Goal: Entertainment & Leisure: Consume media (video, audio)

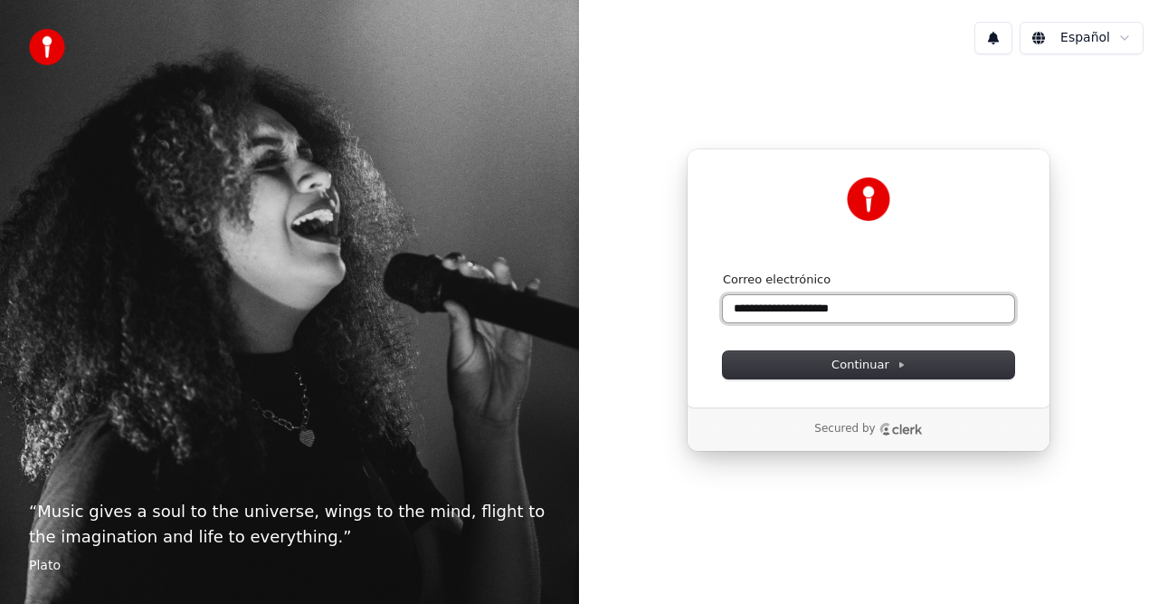
drag, startPoint x: 768, startPoint y: 315, endPoint x: 856, endPoint y: 298, distance: 89.4
click at [769, 315] on input "**********" at bounding box center [868, 308] width 291 height 27
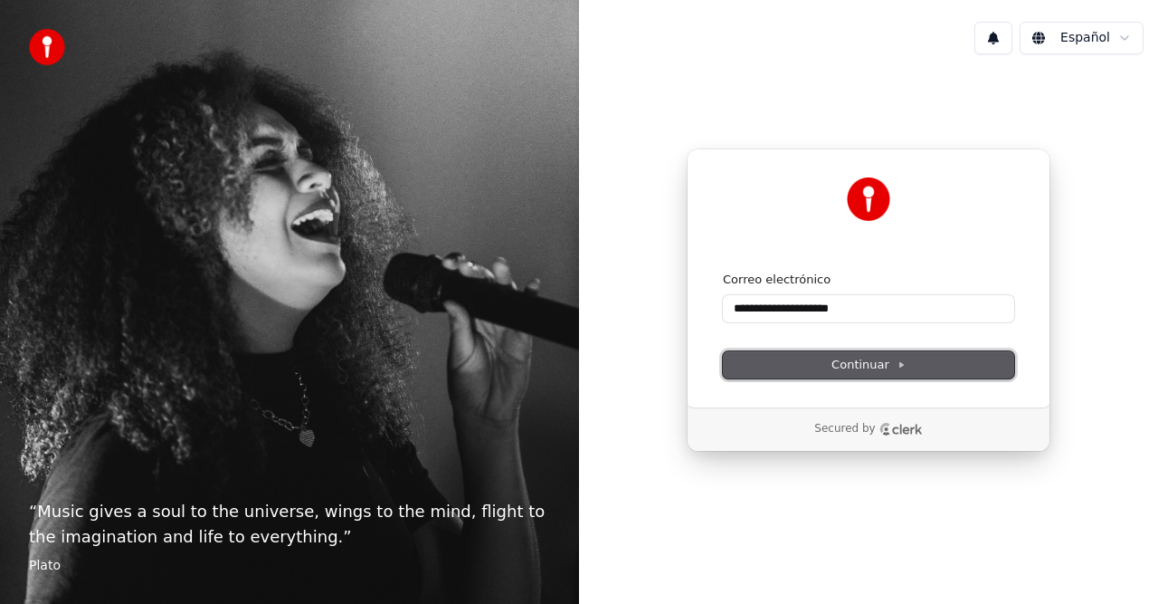
click at [907, 361] on button "Continuar" at bounding box center [868, 364] width 291 height 27
type input "**********"
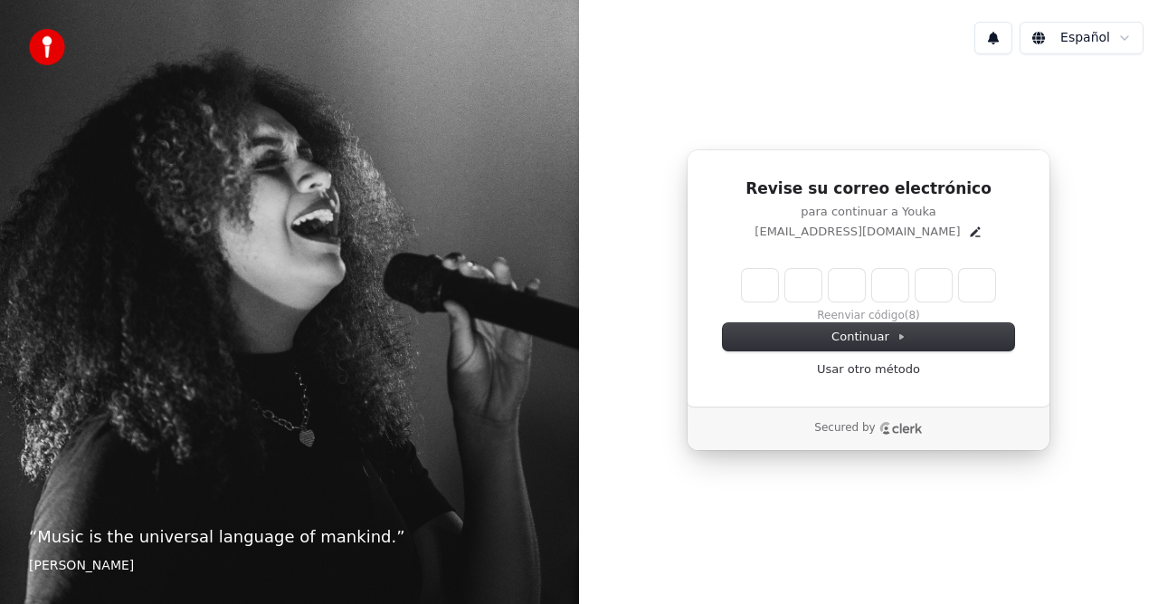
click at [776, 295] on input "Enter verification code" at bounding box center [868, 285] width 253 height 33
type input "******"
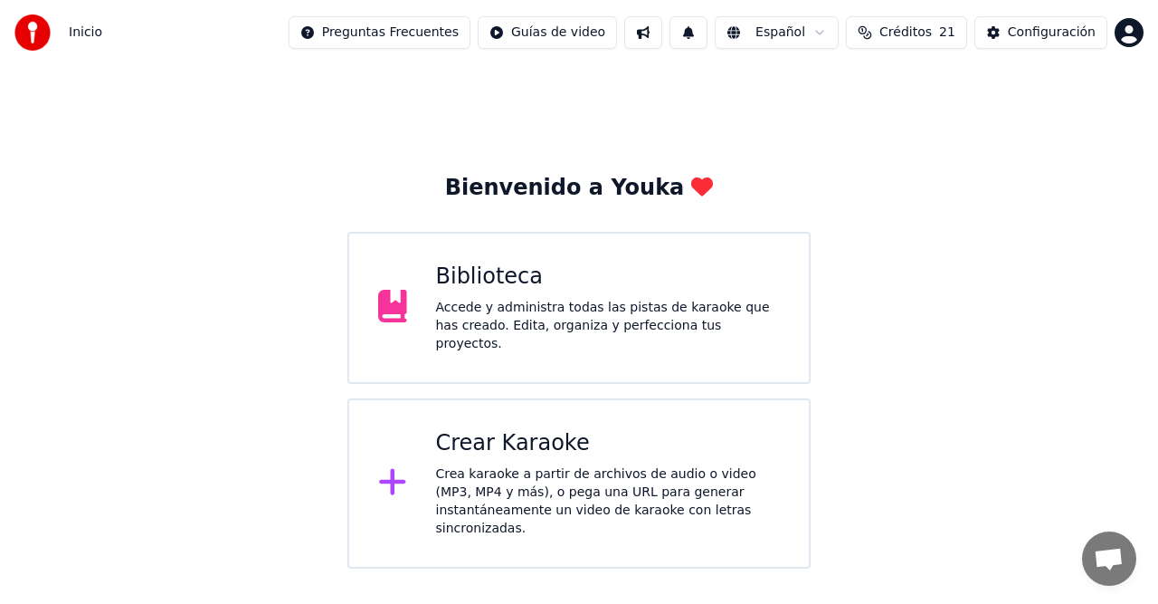
click at [652, 348] on div "Biblioteca Accede y administra todas las pistas de karaoke que has creado. Edit…" at bounding box center [578, 308] width 463 height 152
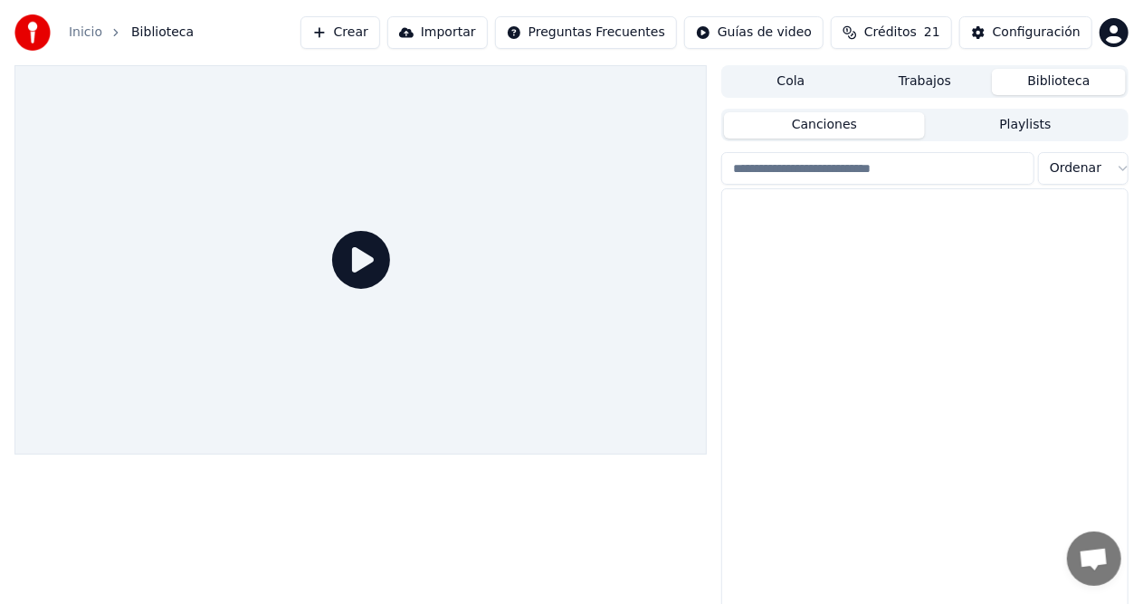
click at [652, 348] on div at bounding box center [360, 259] width 692 height 389
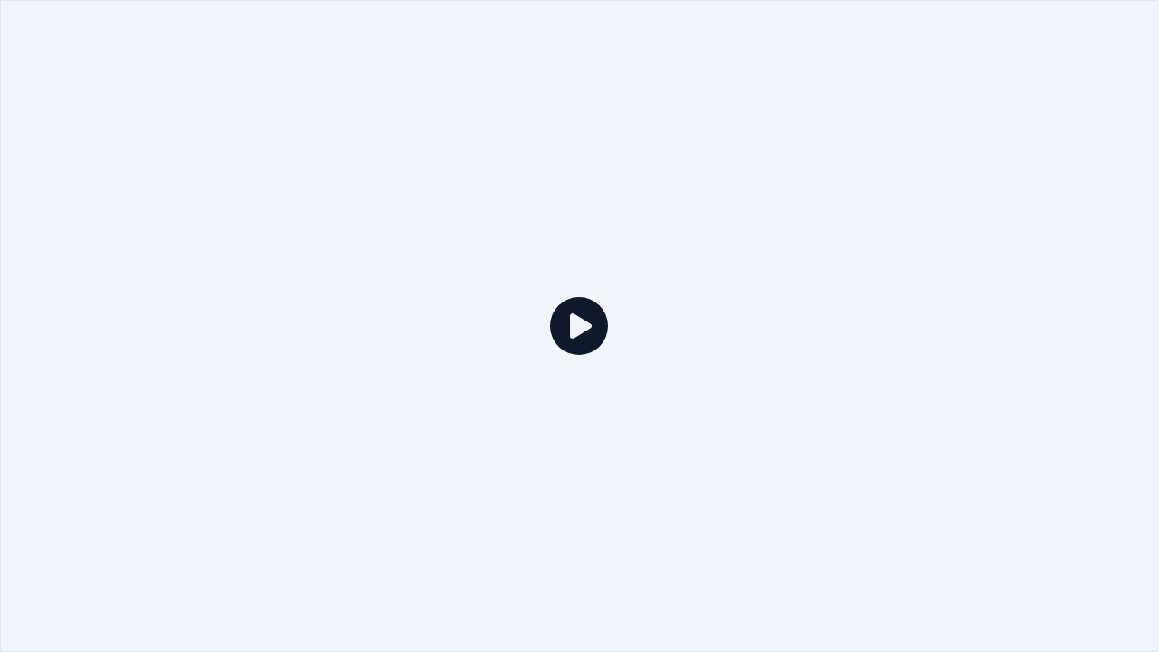
click at [583, 532] on div at bounding box center [579, 326] width 1158 height 652
drag, startPoint x: 798, startPoint y: 0, endPoint x: 798, endPoint y: 49, distance: 48.9
click at [798, 49] on div at bounding box center [579, 326] width 1158 height 652
drag, startPoint x: 947, startPoint y: 0, endPoint x: 970, endPoint y: 40, distance: 45.8
click at [965, 45] on div at bounding box center [579, 326] width 1158 height 652
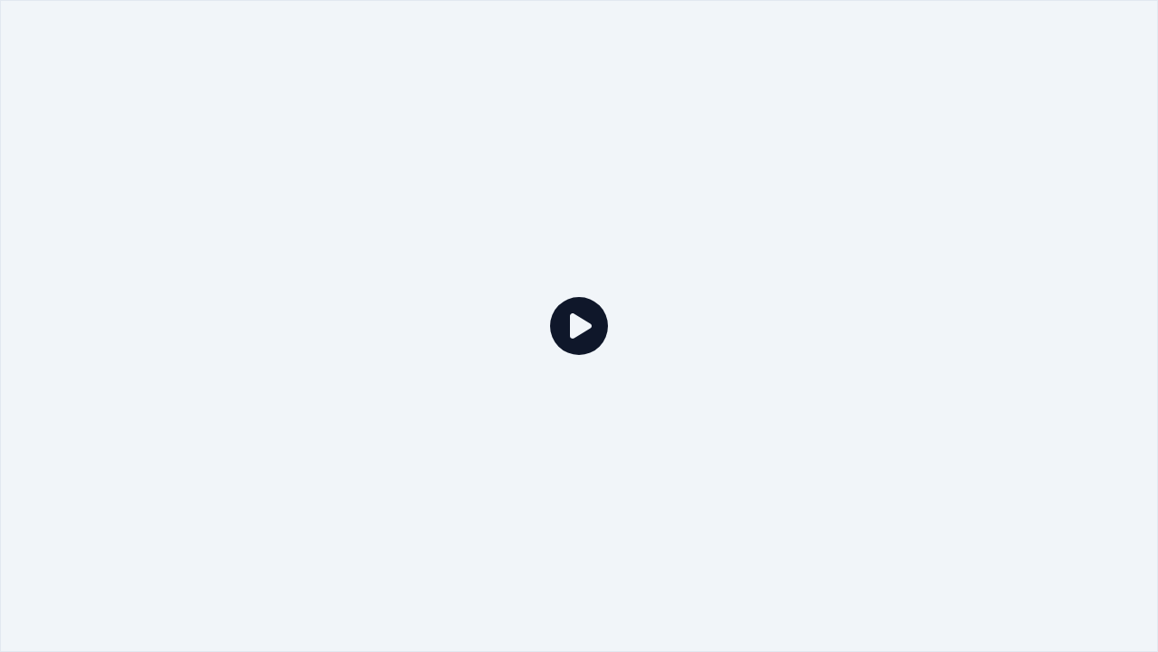
drag, startPoint x: 1080, startPoint y: 5, endPoint x: 669, endPoint y: 651, distance: 765.3
click at [673, 603] on div at bounding box center [579, 326] width 1158 height 652
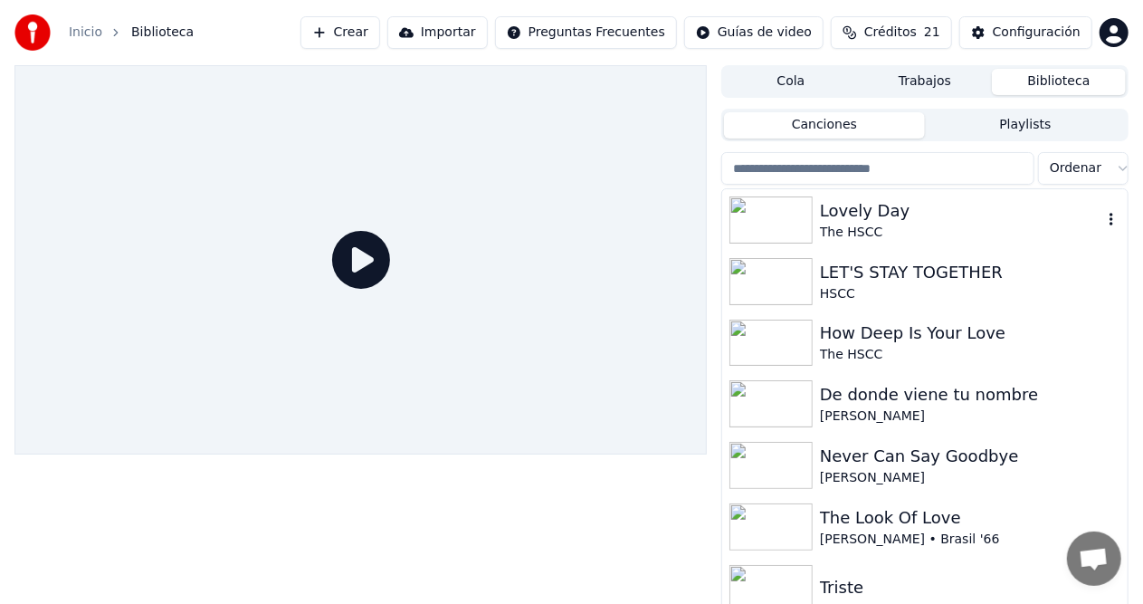
click at [767, 227] on img at bounding box center [770, 219] width 83 height 47
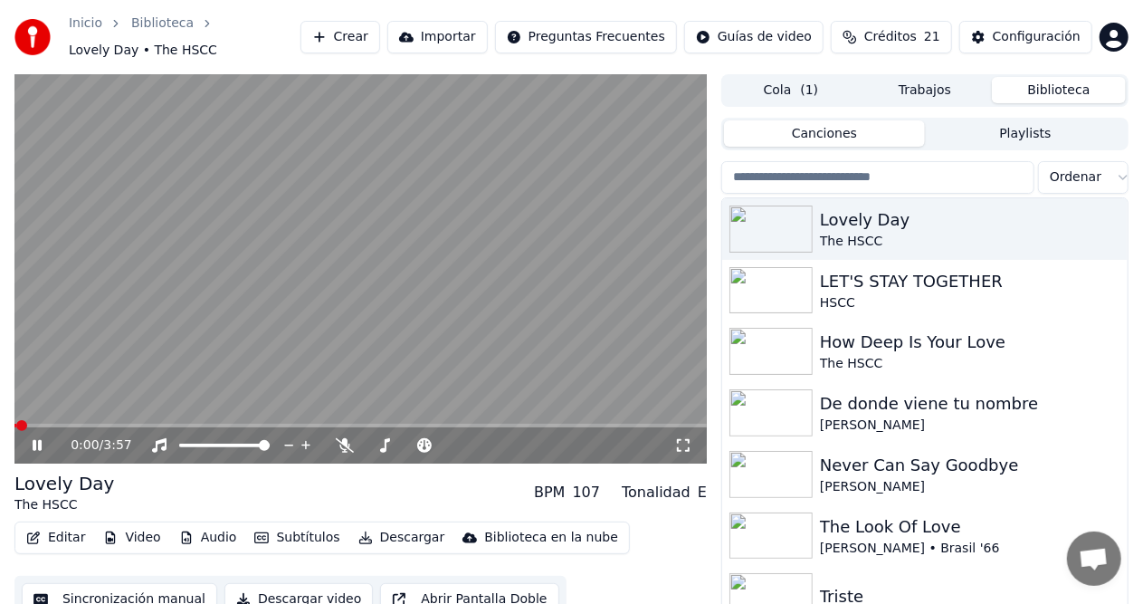
drag, startPoint x: 682, startPoint y: 439, endPoint x: 682, endPoint y: 460, distance: 20.8
click at [682, 440] on icon at bounding box center [683, 445] width 18 height 14
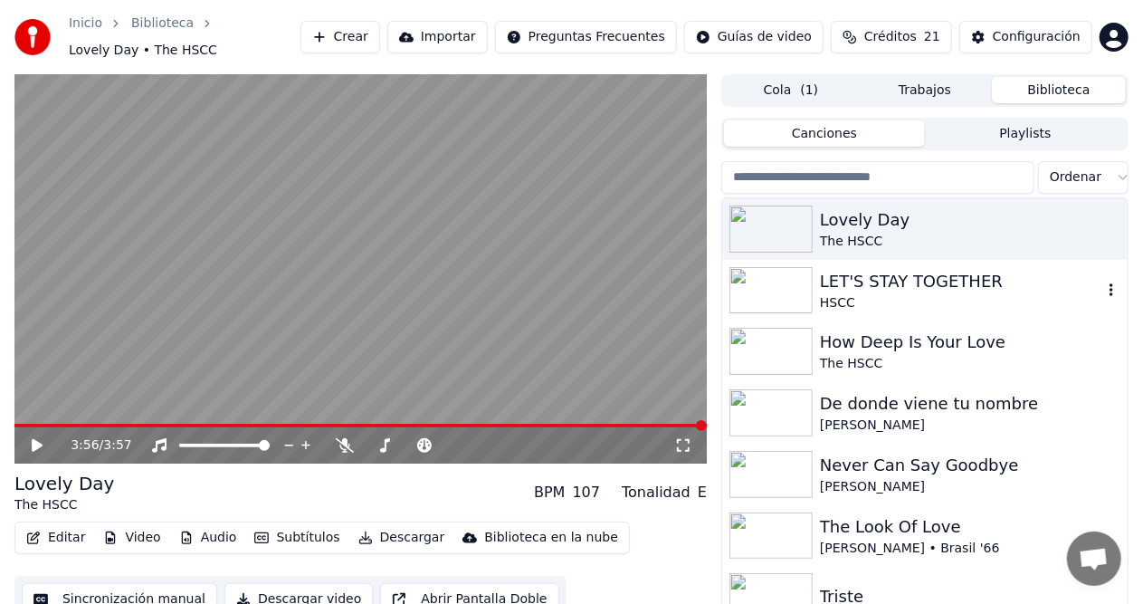
click at [804, 281] on img at bounding box center [770, 290] width 83 height 47
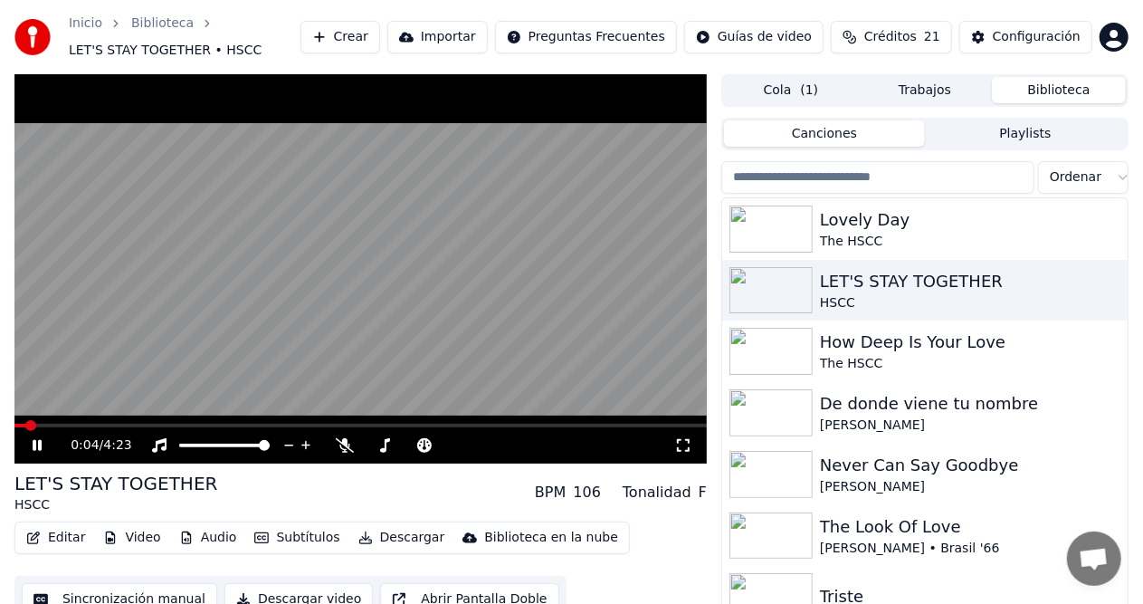
click at [682, 442] on icon at bounding box center [683, 445] width 18 height 14
